Goal: Obtain resource: Obtain resource

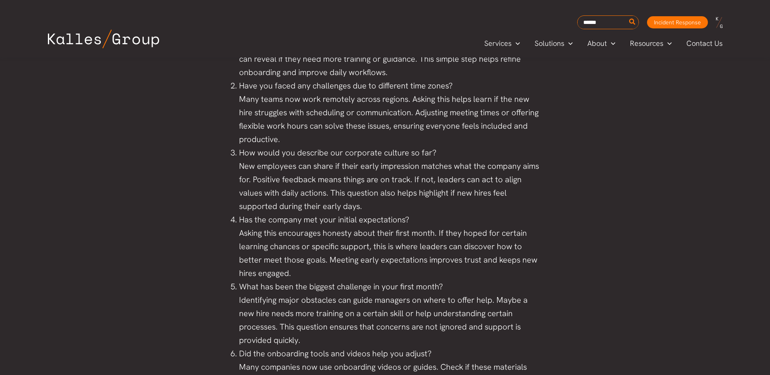
scroll to position [771, 0]
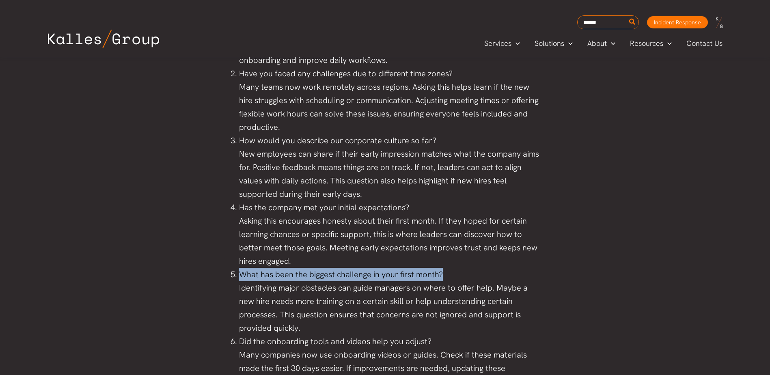
drag, startPoint x: 240, startPoint y: 273, endPoint x: 444, endPoint y: 273, distance: 204.0
click at [444, 273] on li "What has been the biggest challenge in your first month? Identifying major obst…" at bounding box center [389, 301] width 300 height 67
copy li "What has been the biggest challenge in your first month?"
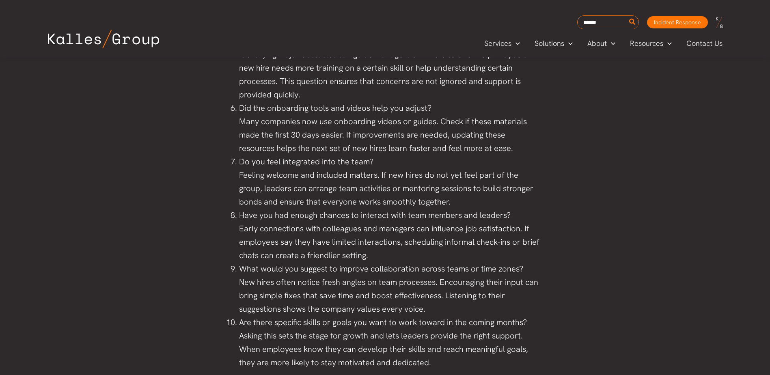
scroll to position [1014, 0]
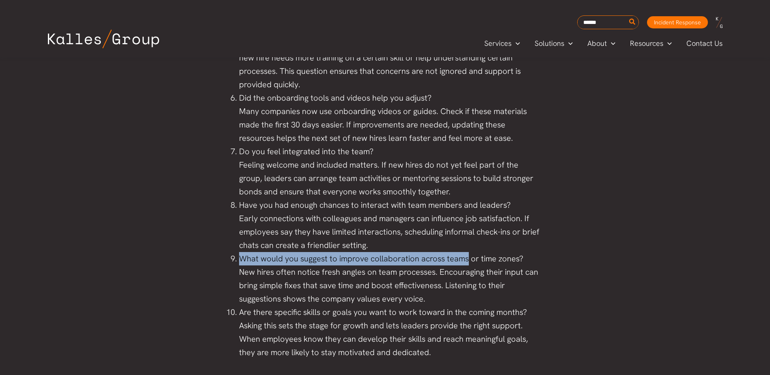
drag, startPoint x: 240, startPoint y: 256, endPoint x: 465, endPoint y: 257, distance: 224.7
click at [465, 257] on li "What would you suggest to improve collaboration across teams or time zones? New…" at bounding box center [389, 279] width 300 height 54
copy li "What would you suggest to improve collaboration across teams"
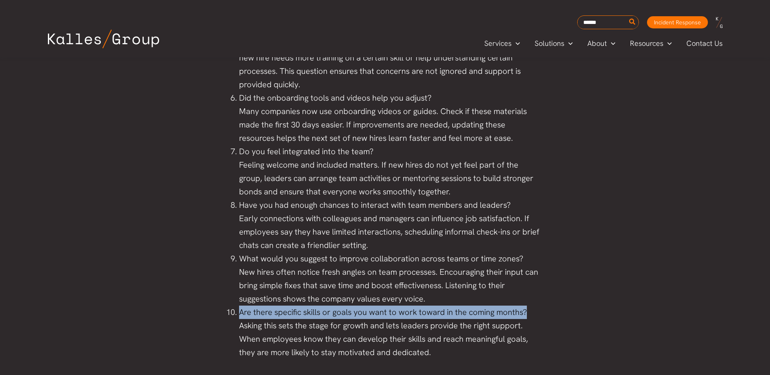
drag, startPoint x: 240, startPoint y: 312, endPoint x: 540, endPoint y: 314, distance: 300.2
copy li "Are there specific skills or goals you want to work toward in the coming months?"
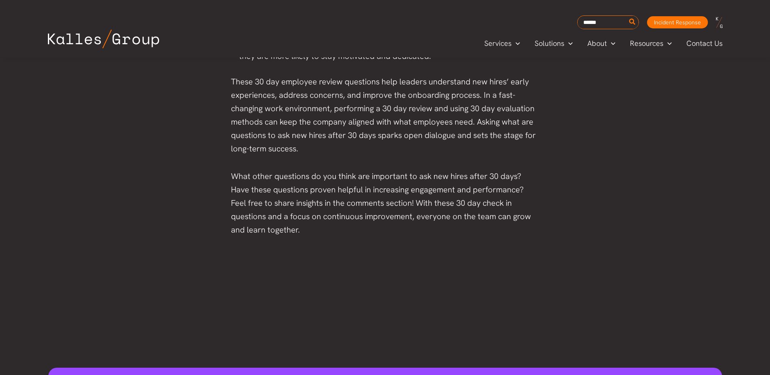
scroll to position [1379, 0]
